Goal: Task Accomplishment & Management: Manage account settings

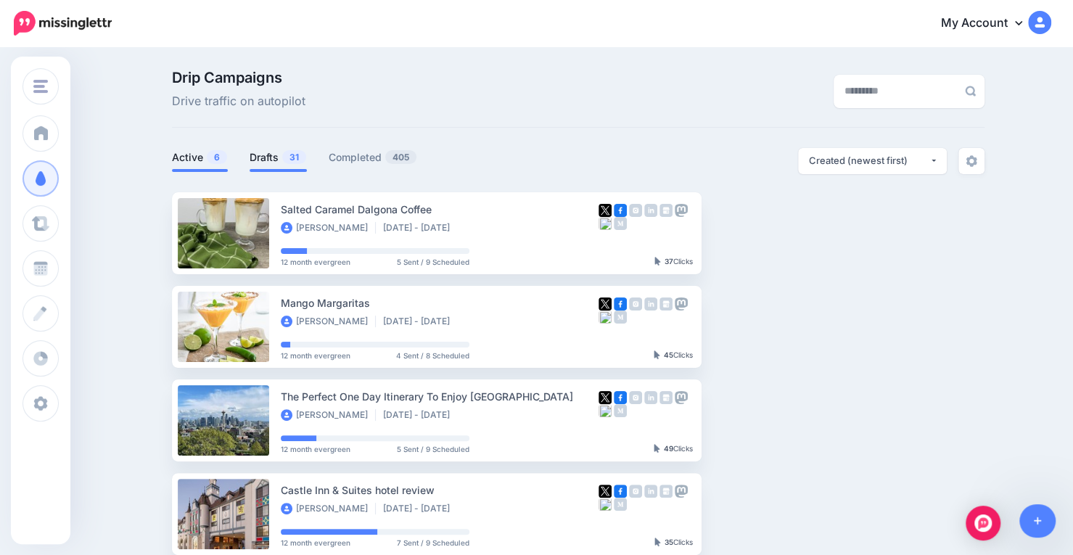
click at [268, 157] on link "Drafts 31" at bounding box center [278, 157] width 57 height 17
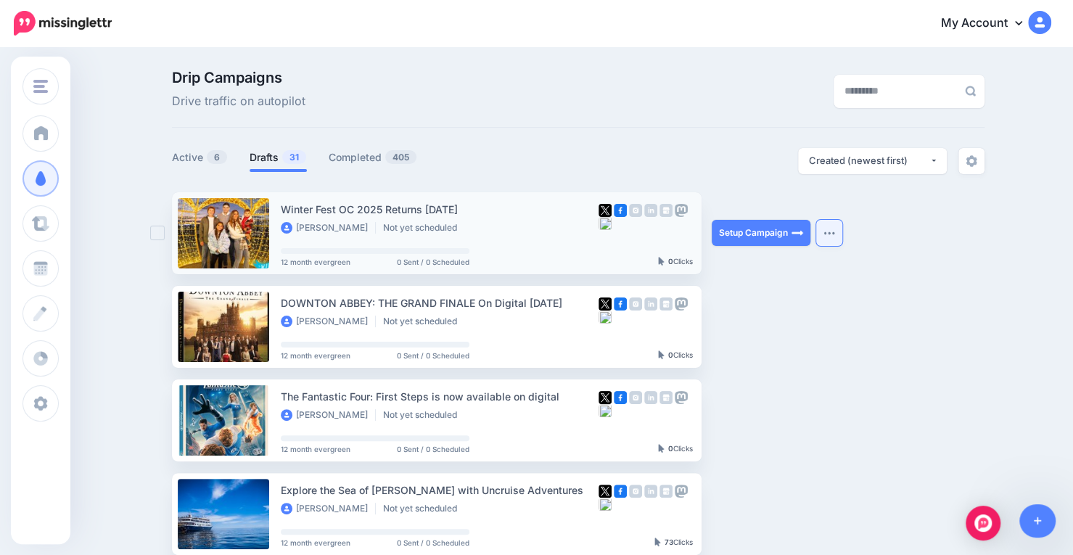
click at [832, 233] on img "button" at bounding box center [830, 233] width 12 height 4
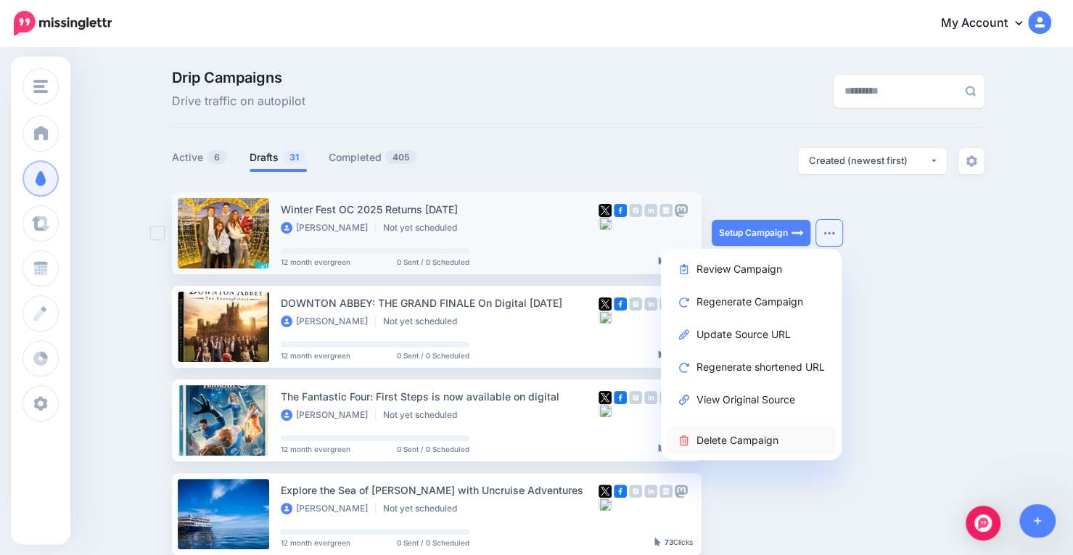
click at [733, 441] on link "Delete Campaign" at bounding box center [751, 440] width 169 height 28
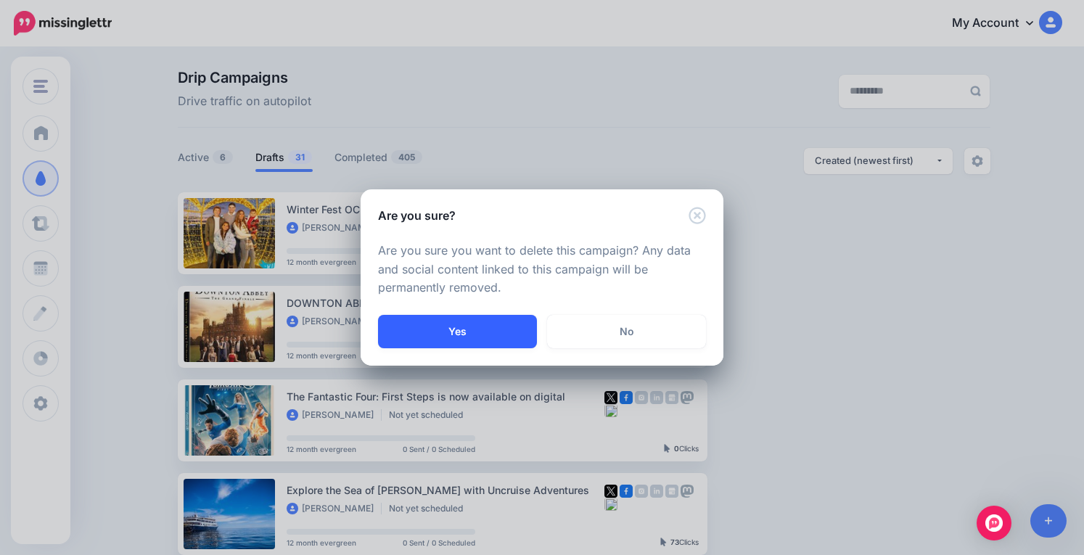
click at [485, 326] on button "Yes" at bounding box center [457, 331] width 159 height 33
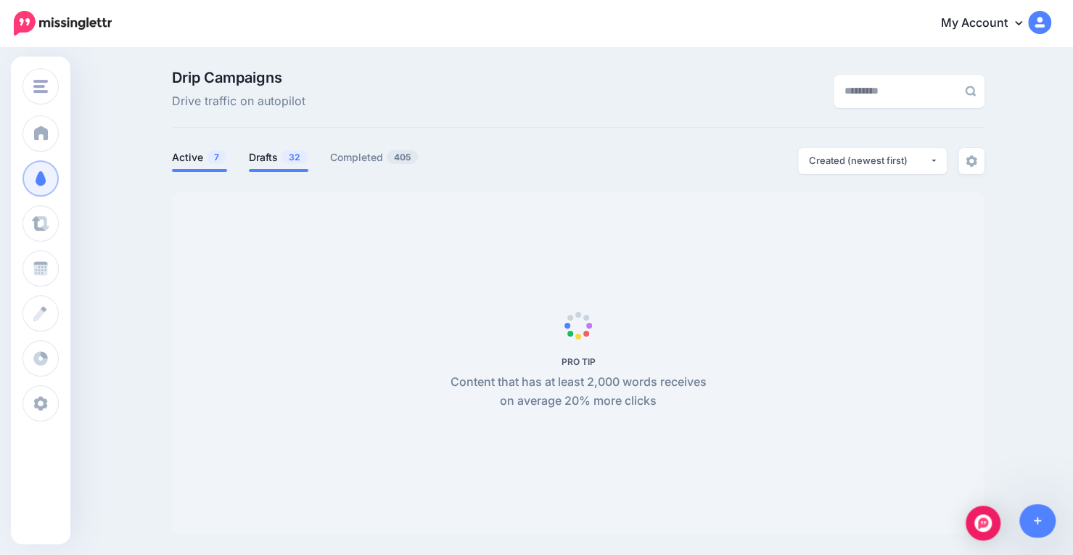
click at [269, 155] on link "Drafts 32" at bounding box center [279, 157] width 60 height 17
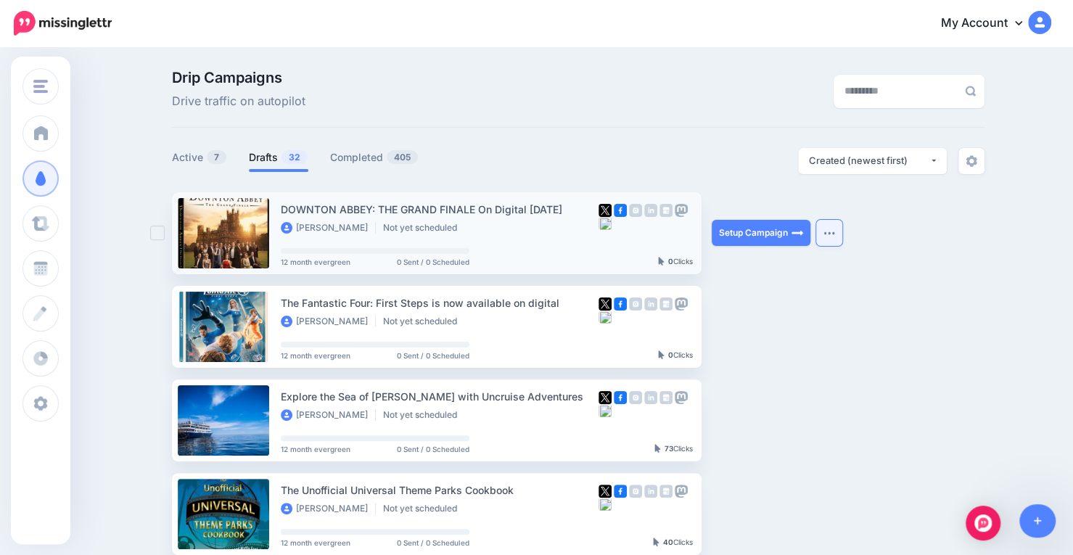
click at [840, 240] on button "button" at bounding box center [829, 233] width 26 height 26
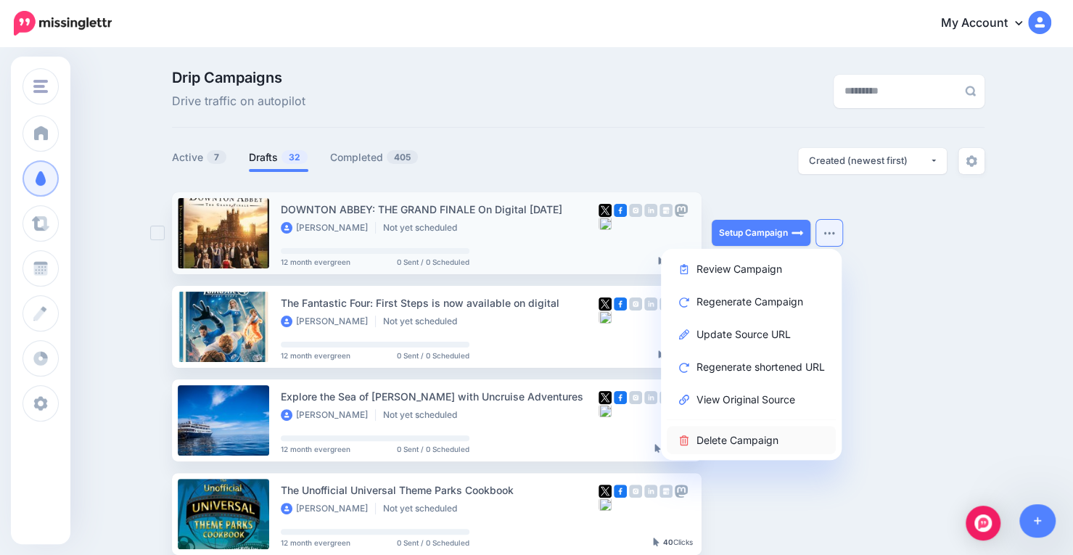
click at [721, 439] on link "Delete Campaign" at bounding box center [751, 440] width 169 height 28
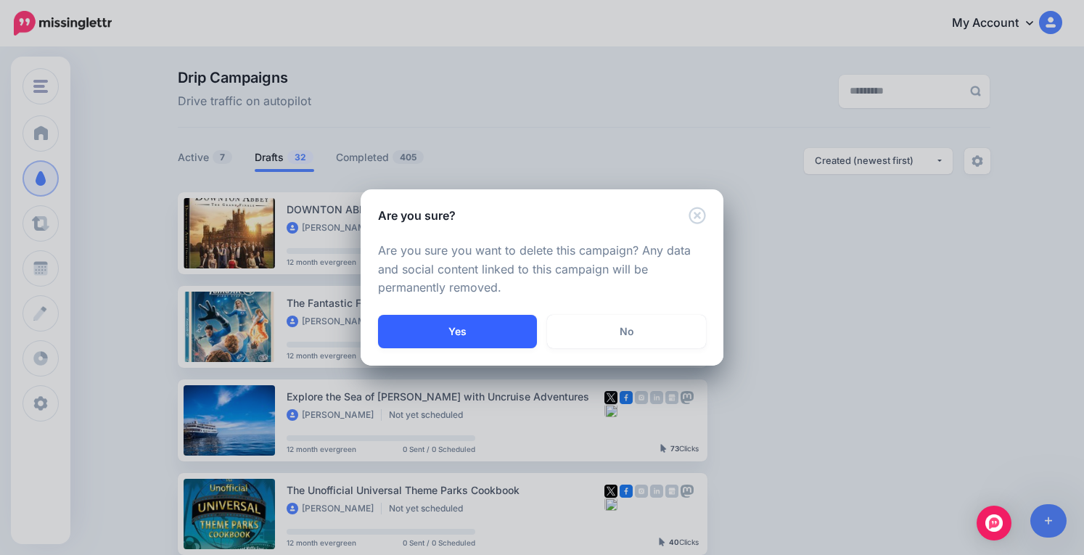
click at [448, 330] on button "Yes" at bounding box center [457, 331] width 159 height 33
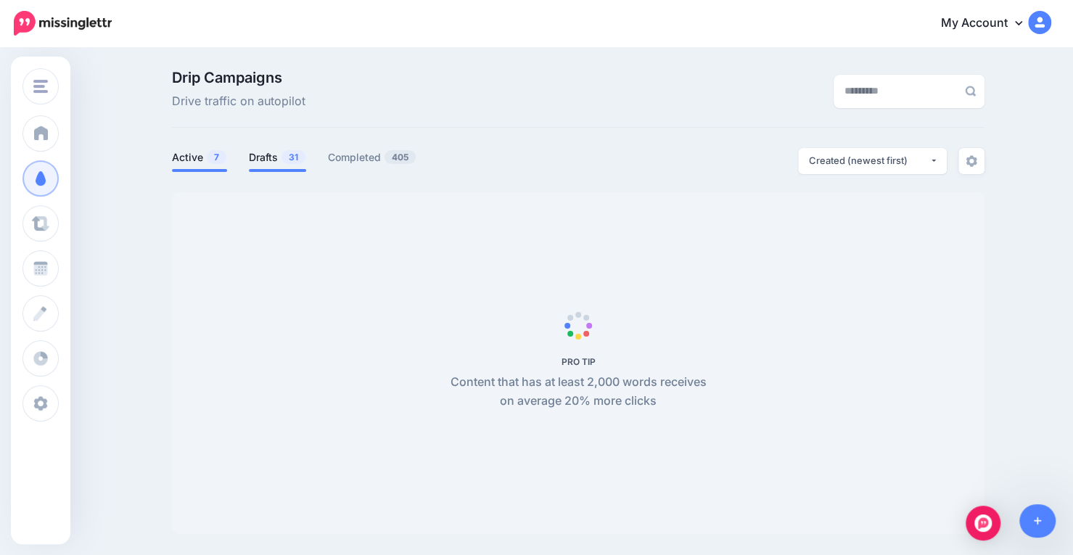
click at [260, 157] on link "Drafts 31" at bounding box center [277, 157] width 57 height 17
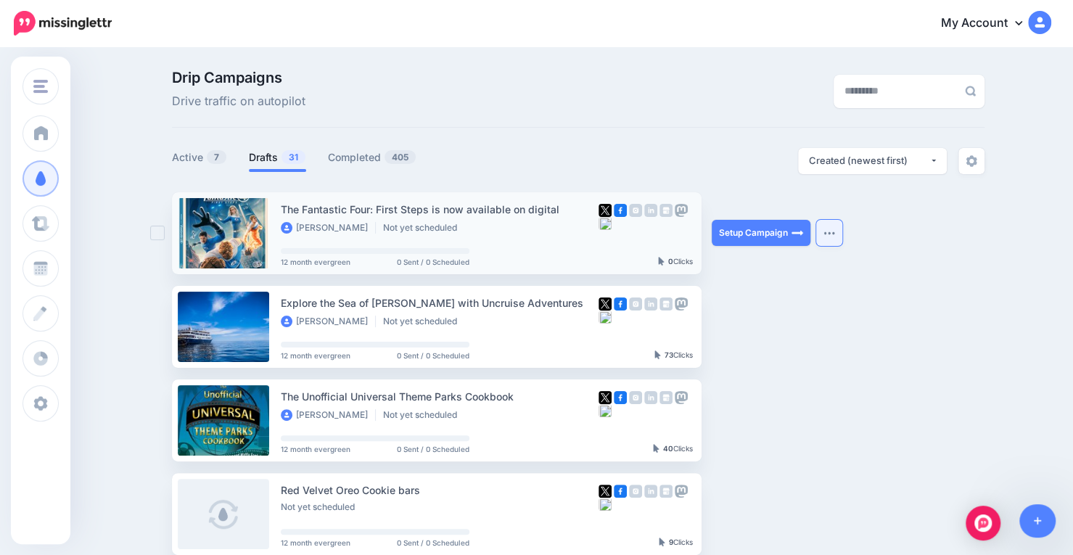
click at [837, 237] on button "button" at bounding box center [829, 233] width 26 height 26
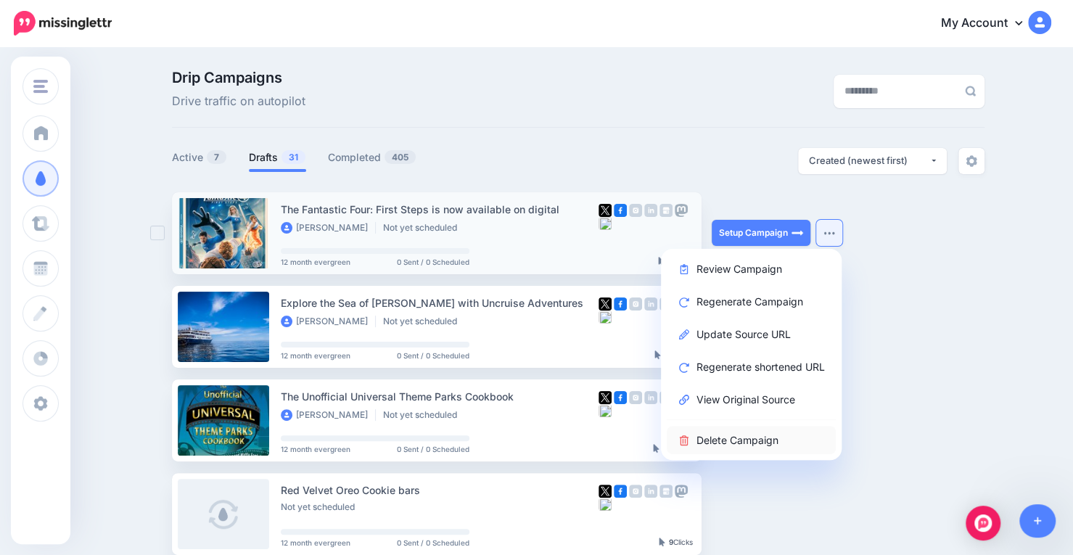
click at [729, 443] on link "Delete Campaign" at bounding box center [751, 440] width 169 height 28
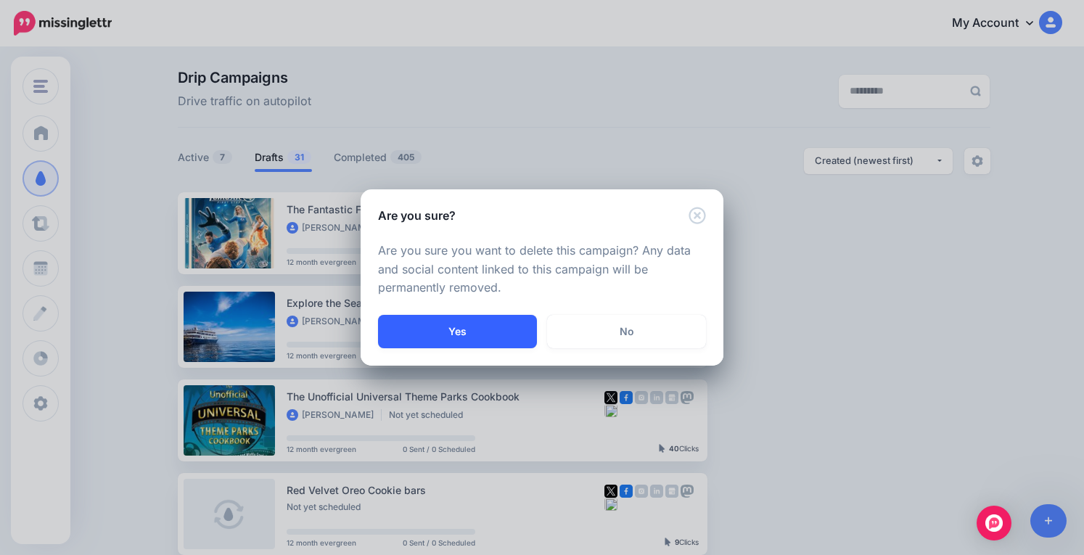
click at [464, 336] on button "Yes" at bounding box center [457, 331] width 159 height 33
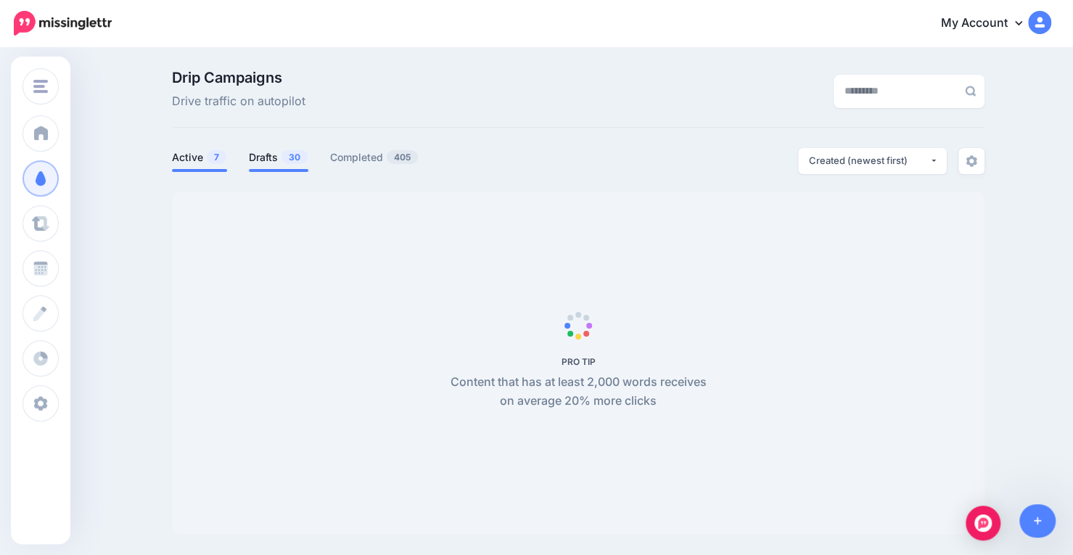
click at [274, 160] on link "Drafts 30" at bounding box center [279, 157] width 60 height 17
